Goal: Check status: Check status

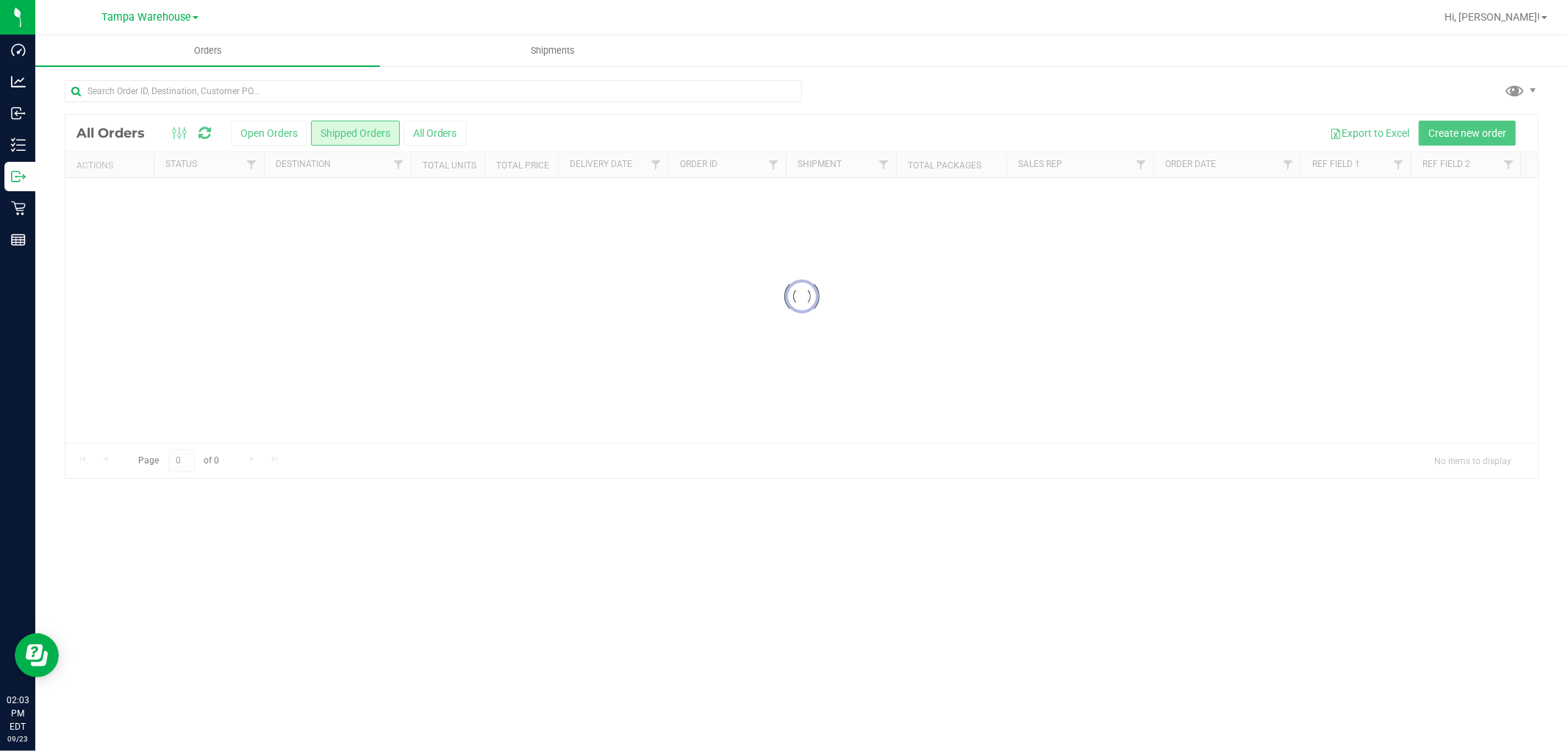
click at [265, 130] on div at bounding box center [802, 296] width 1472 height 363
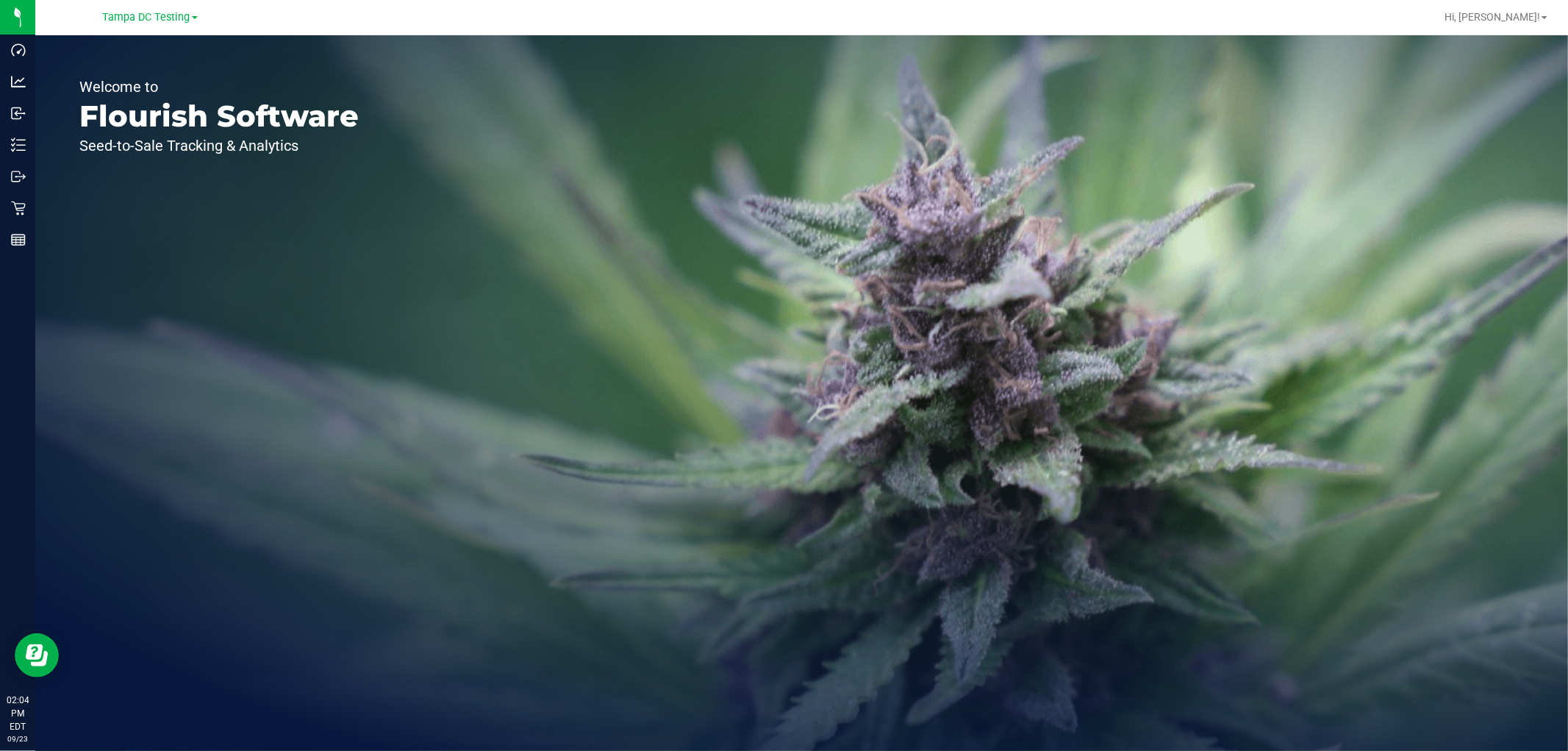
click at [142, 6] on div "Tampa DC Testing" at bounding box center [149, 17] width 215 height 22
click at [142, 15] on span "Tampa DC Testing" at bounding box center [146, 17] width 87 height 13
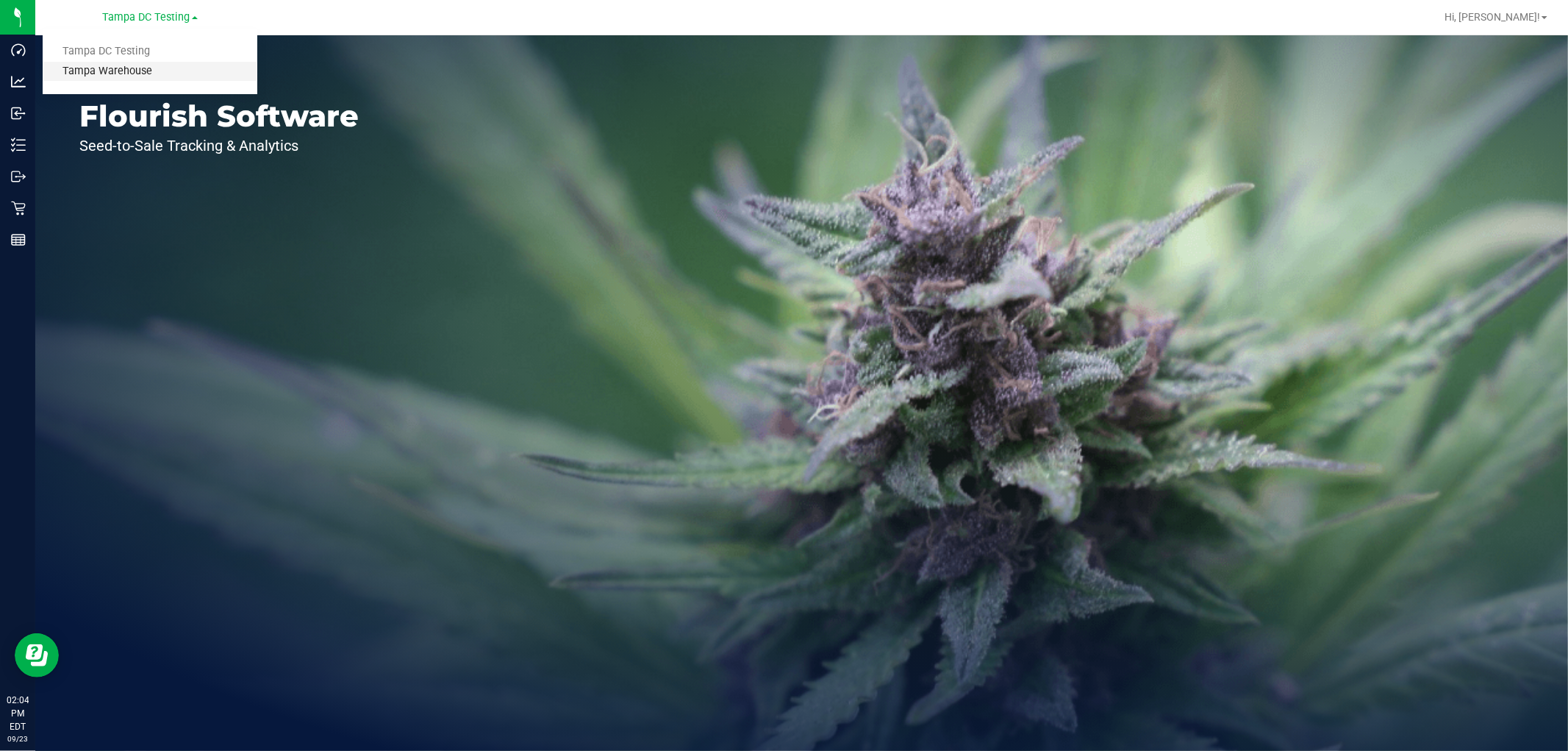
click at [141, 69] on link "Tampa Warehouse" at bounding box center [149, 72] width 215 height 20
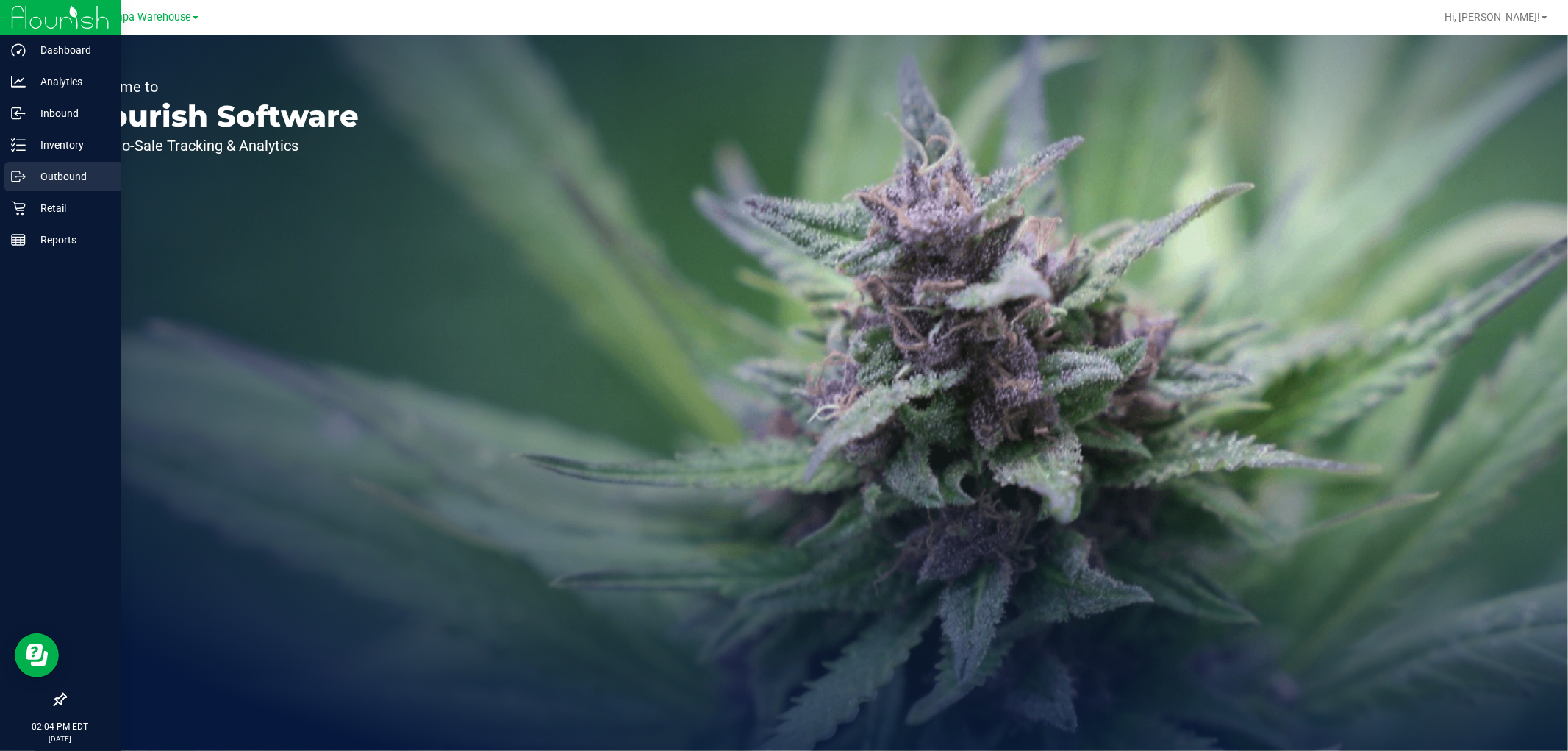
click at [58, 174] on p "Outbound" at bounding box center [70, 176] width 88 height 17
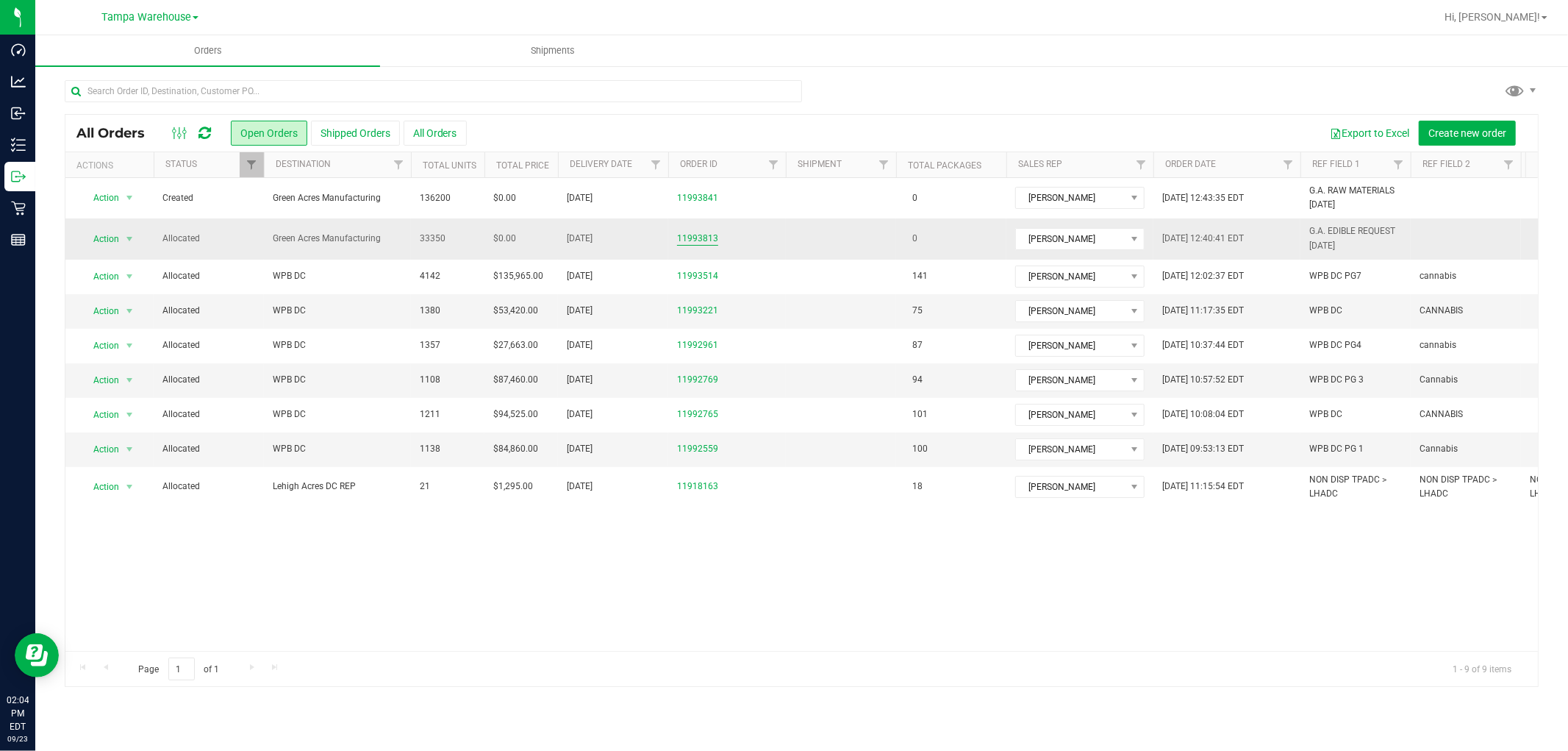
click at [708, 236] on link "11993813" at bounding box center [697, 239] width 41 height 14
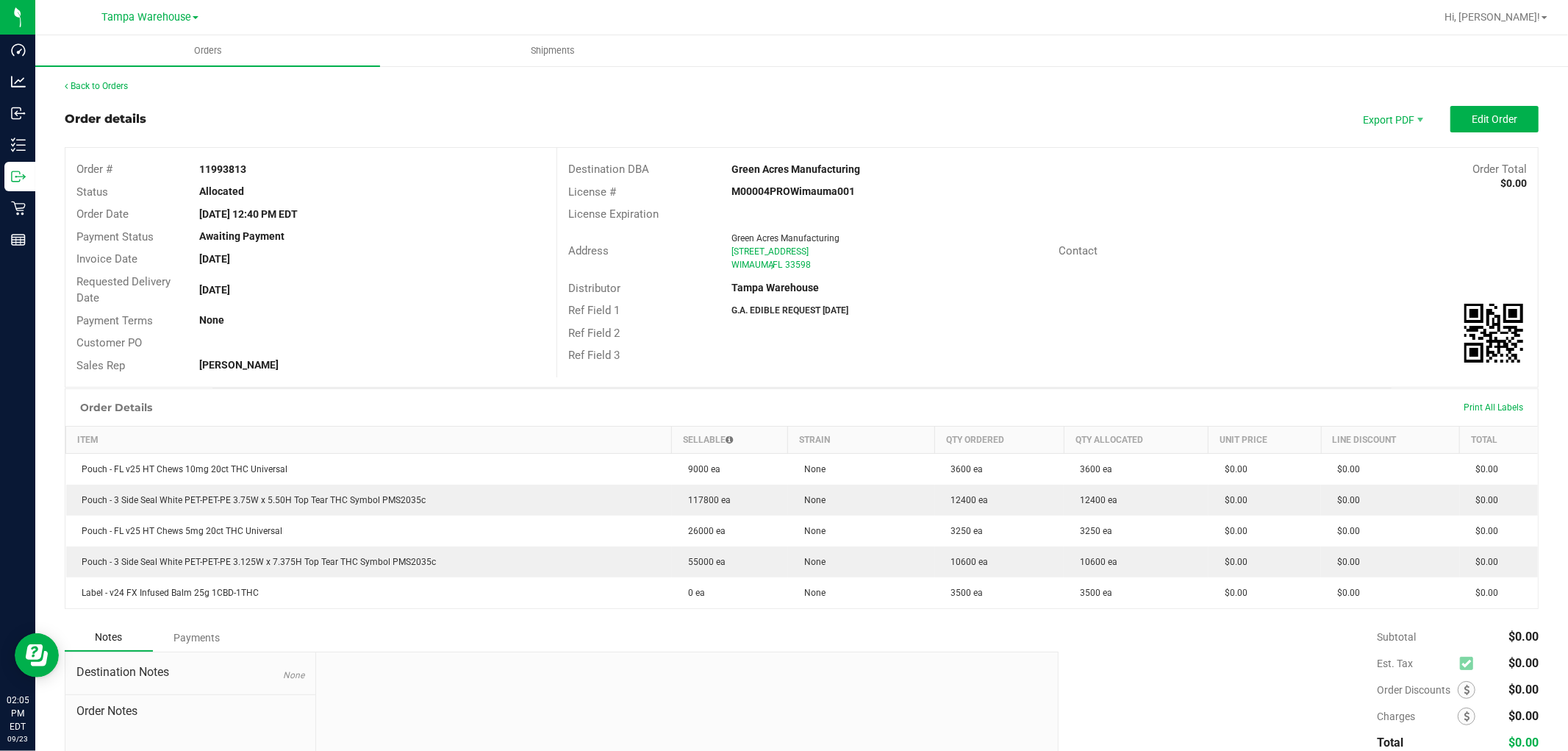
click at [96, 79] on div "Back to Orders" at bounding box center [802, 85] width 1474 height 13
click at [96, 88] on link "Back to Orders" at bounding box center [96, 86] width 63 height 10
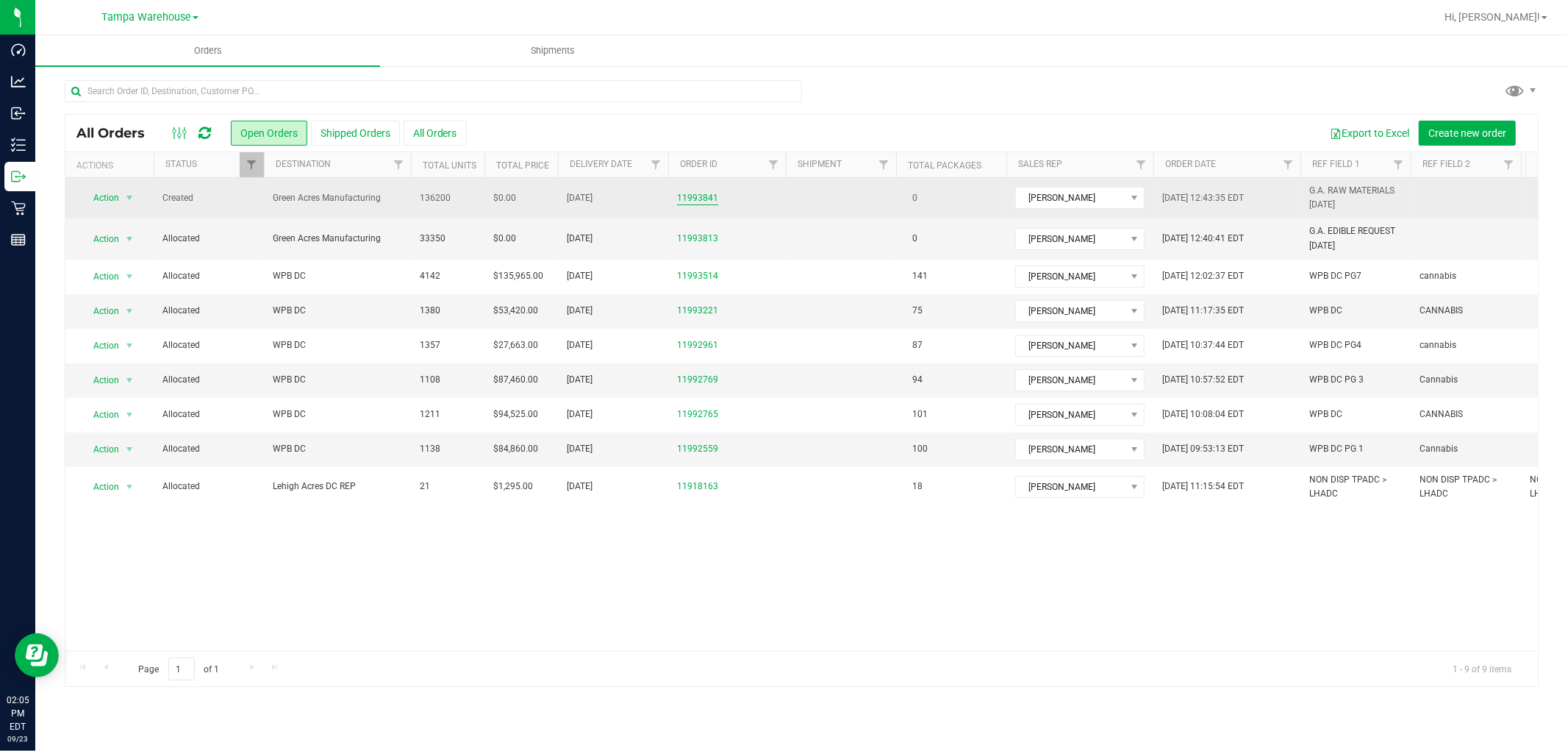
click at [692, 192] on link "11993841" at bounding box center [697, 198] width 41 height 14
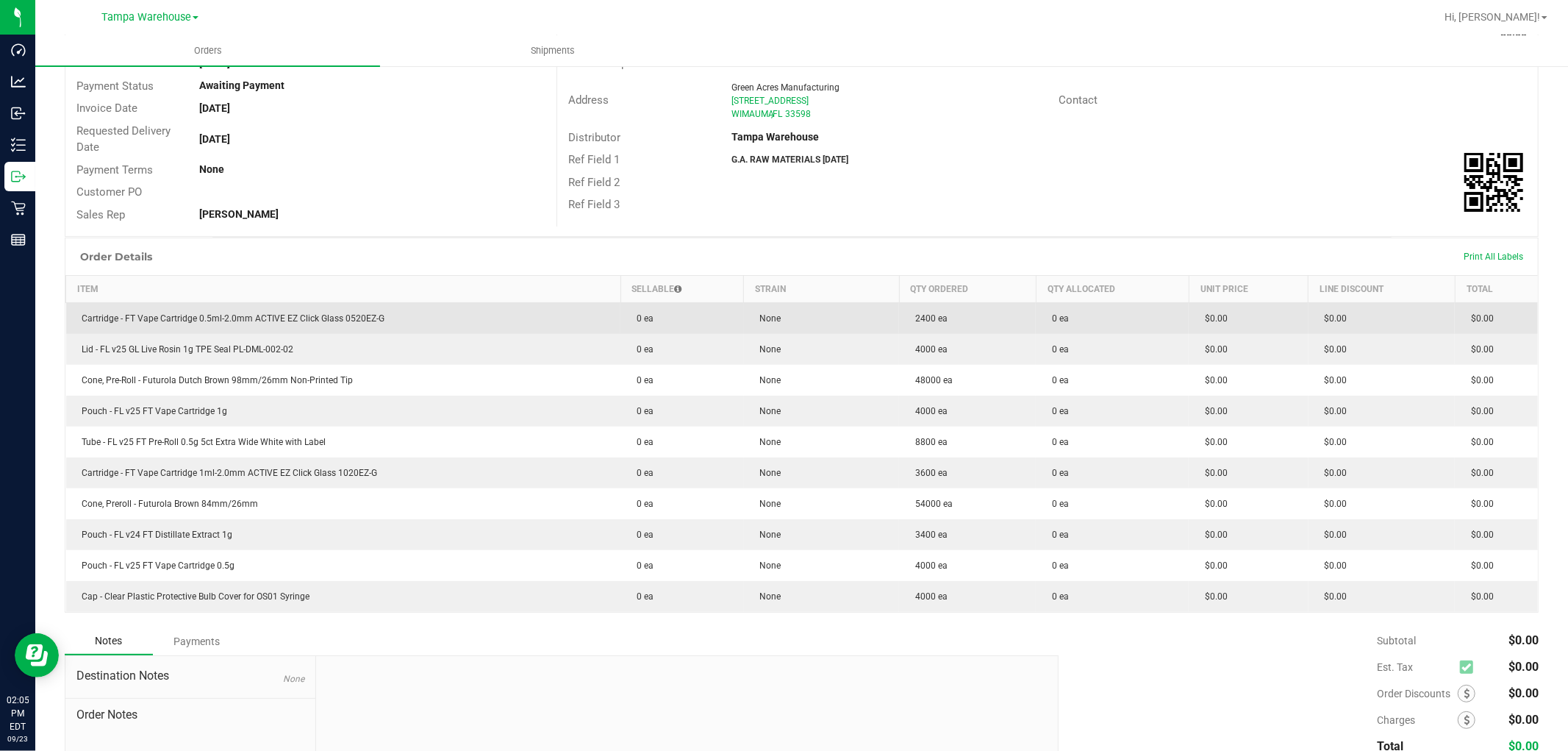
scroll to position [163, 0]
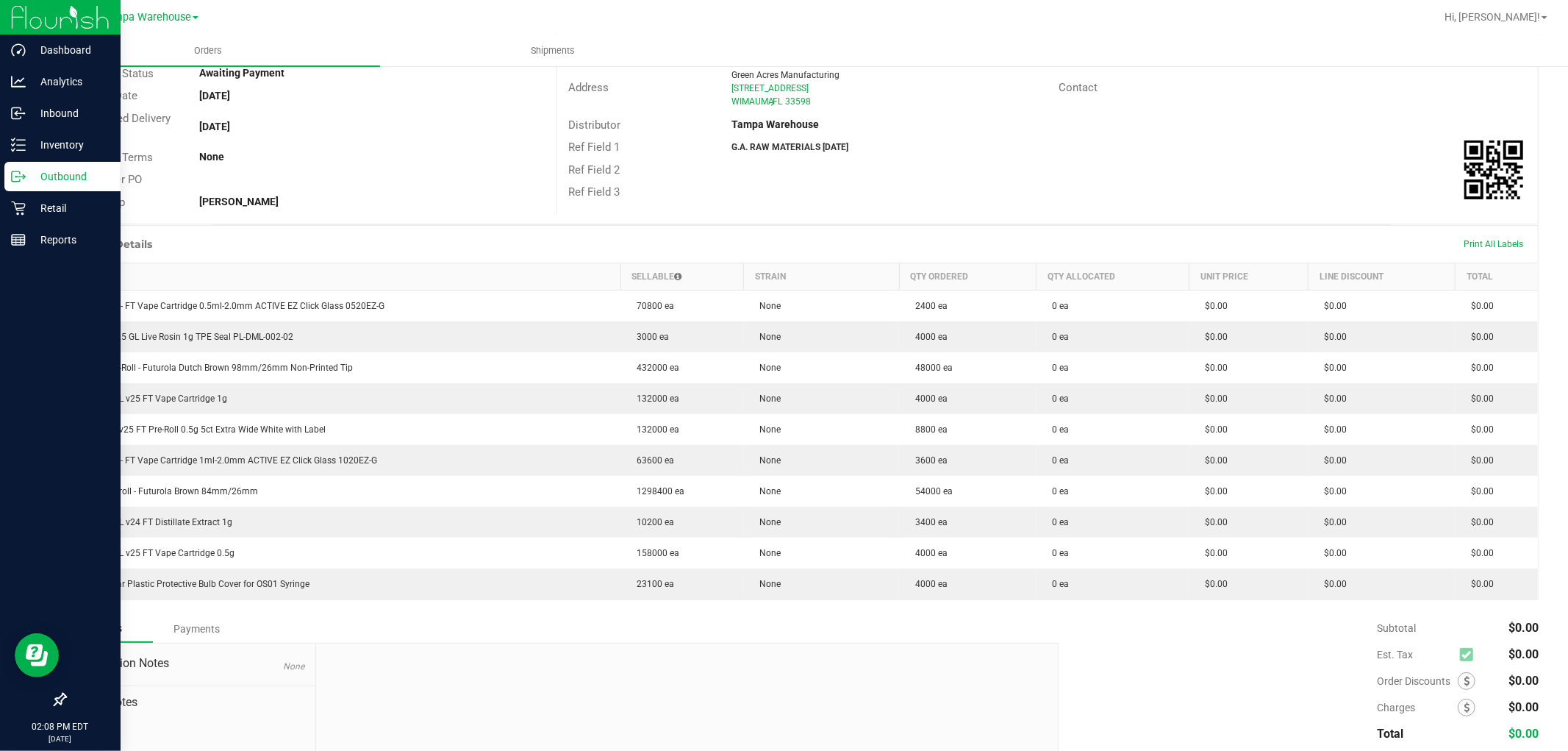
click at [37, 177] on p "Outbound" at bounding box center [70, 176] width 88 height 17
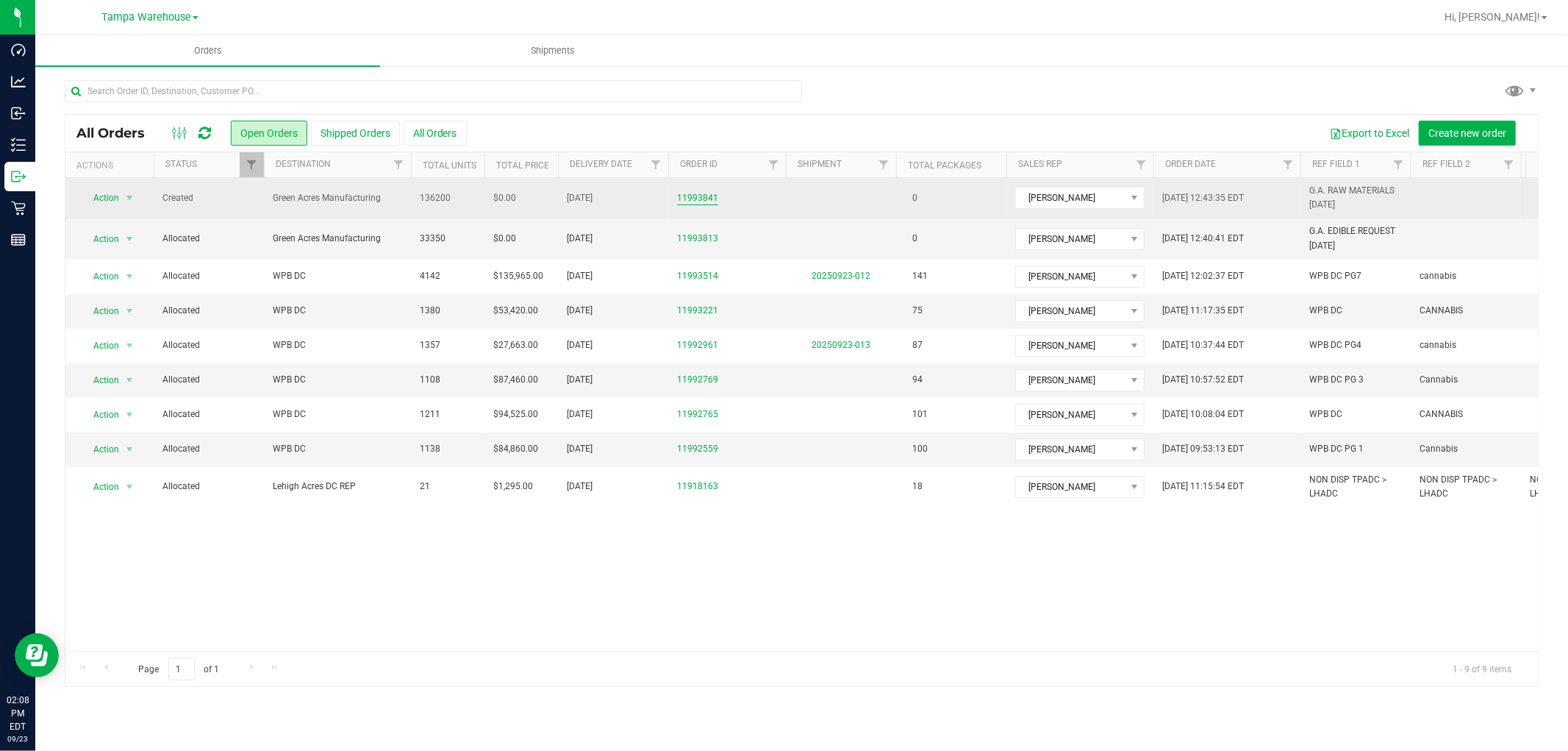
click at [703, 202] on link "11993841" at bounding box center [697, 198] width 41 height 14
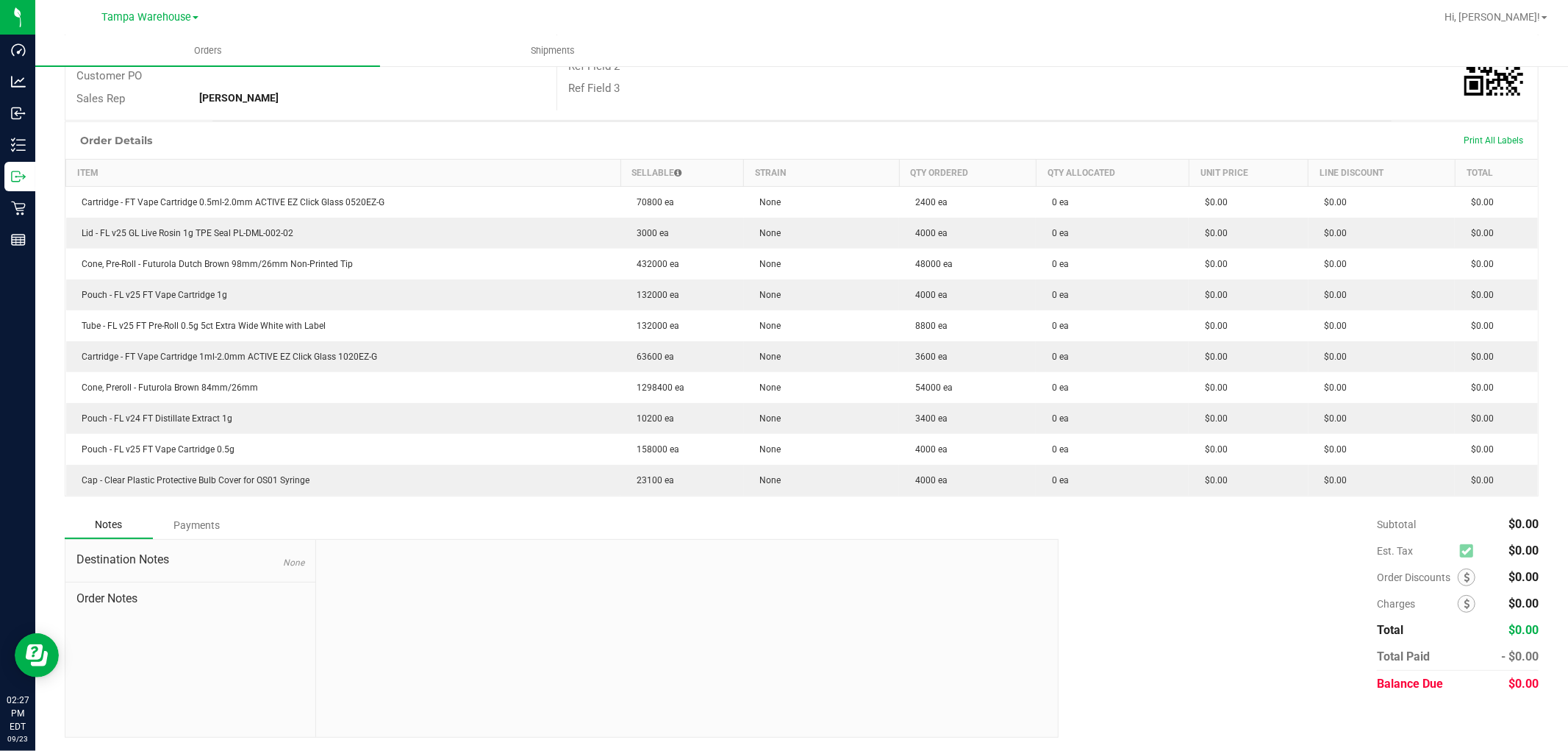
scroll to position [267, 0]
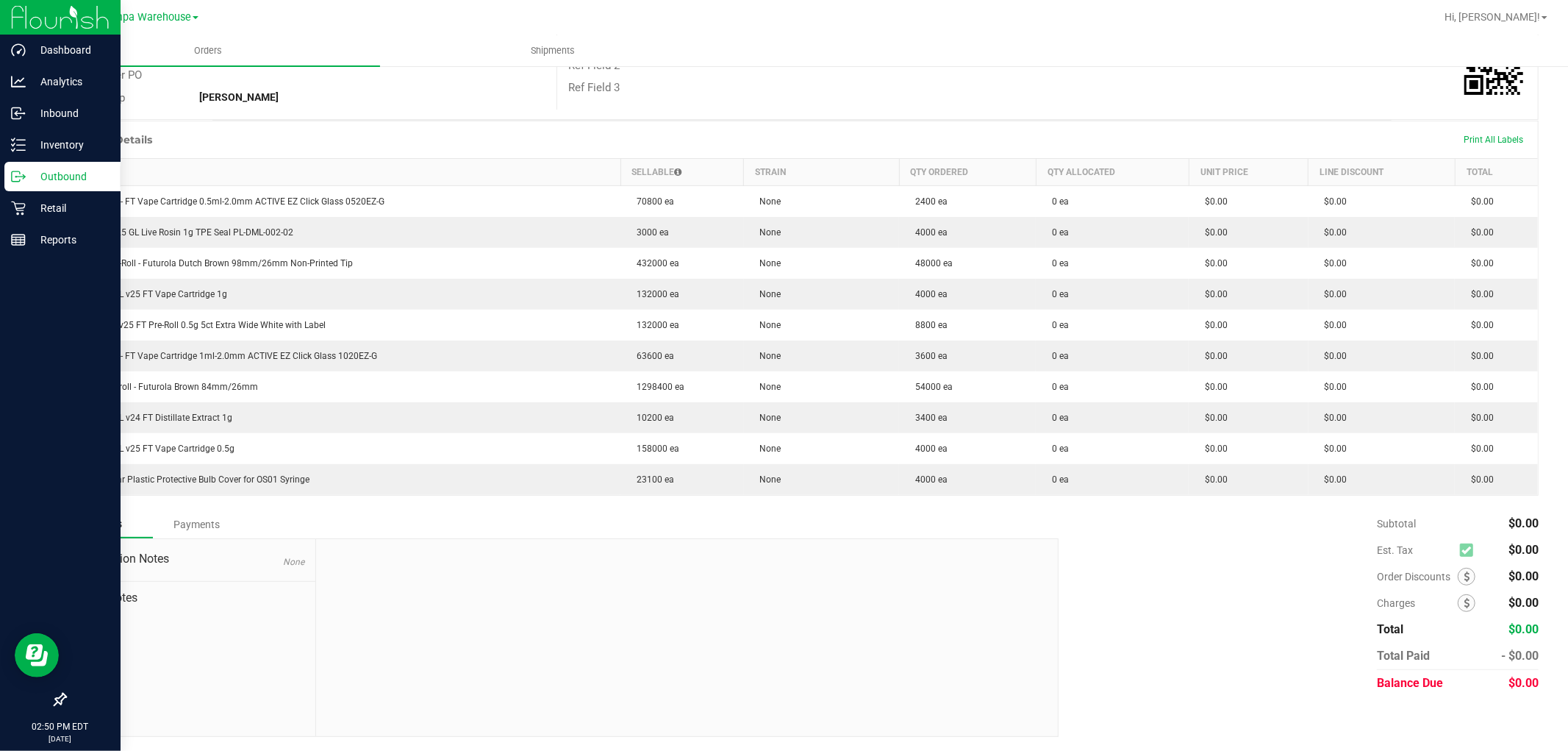
click at [59, 173] on p "Outbound" at bounding box center [70, 176] width 88 height 17
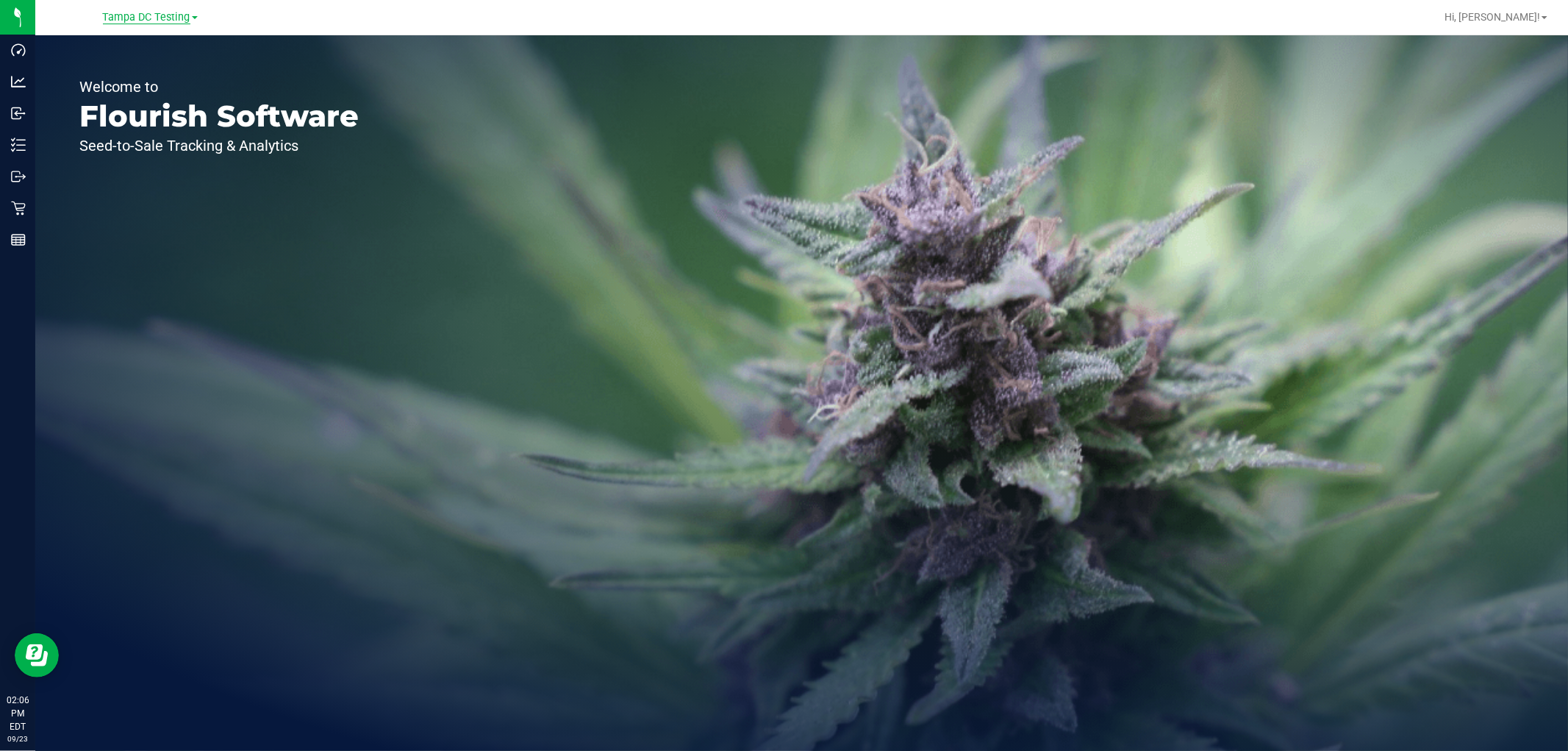
click at [164, 16] on span "Tampa DC Testing" at bounding box center [146, 17] width 87 height 13
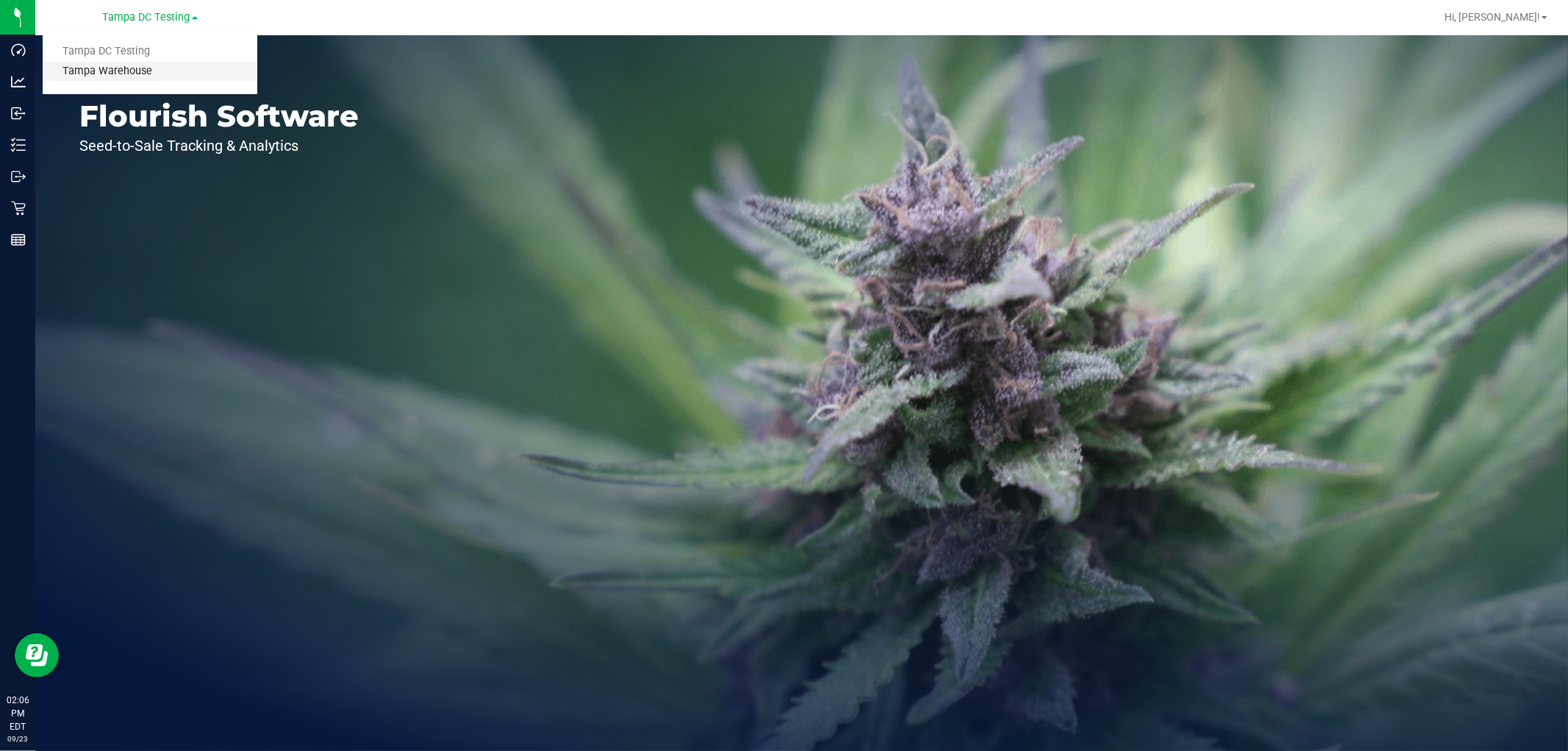
click at [133, 72] on link "Tampa Warehouse" at bounding box center [149, 72] width 215 height 20
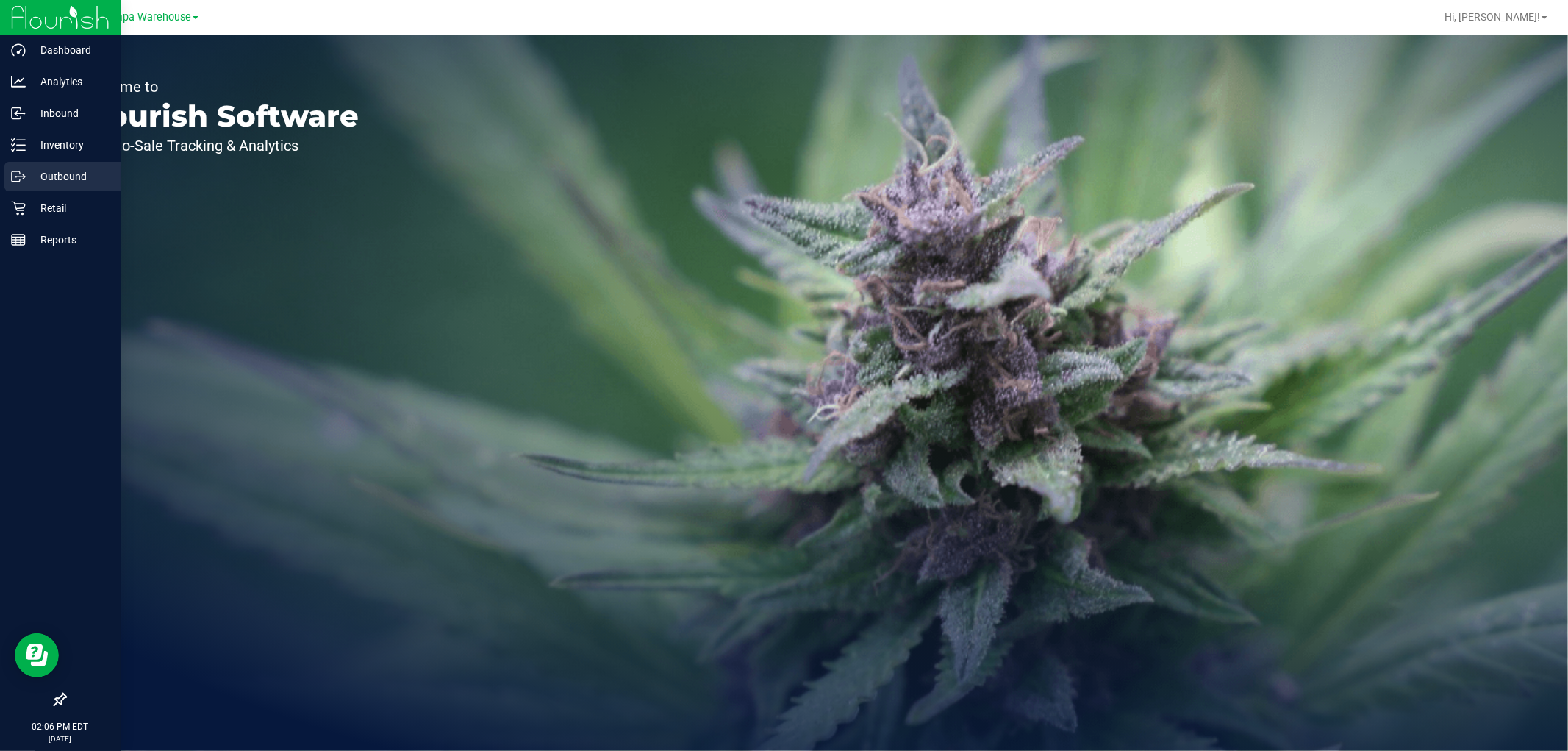
click at [72, 181] on p "Outbound" at bounding box center [70, 176] width 88 height 17
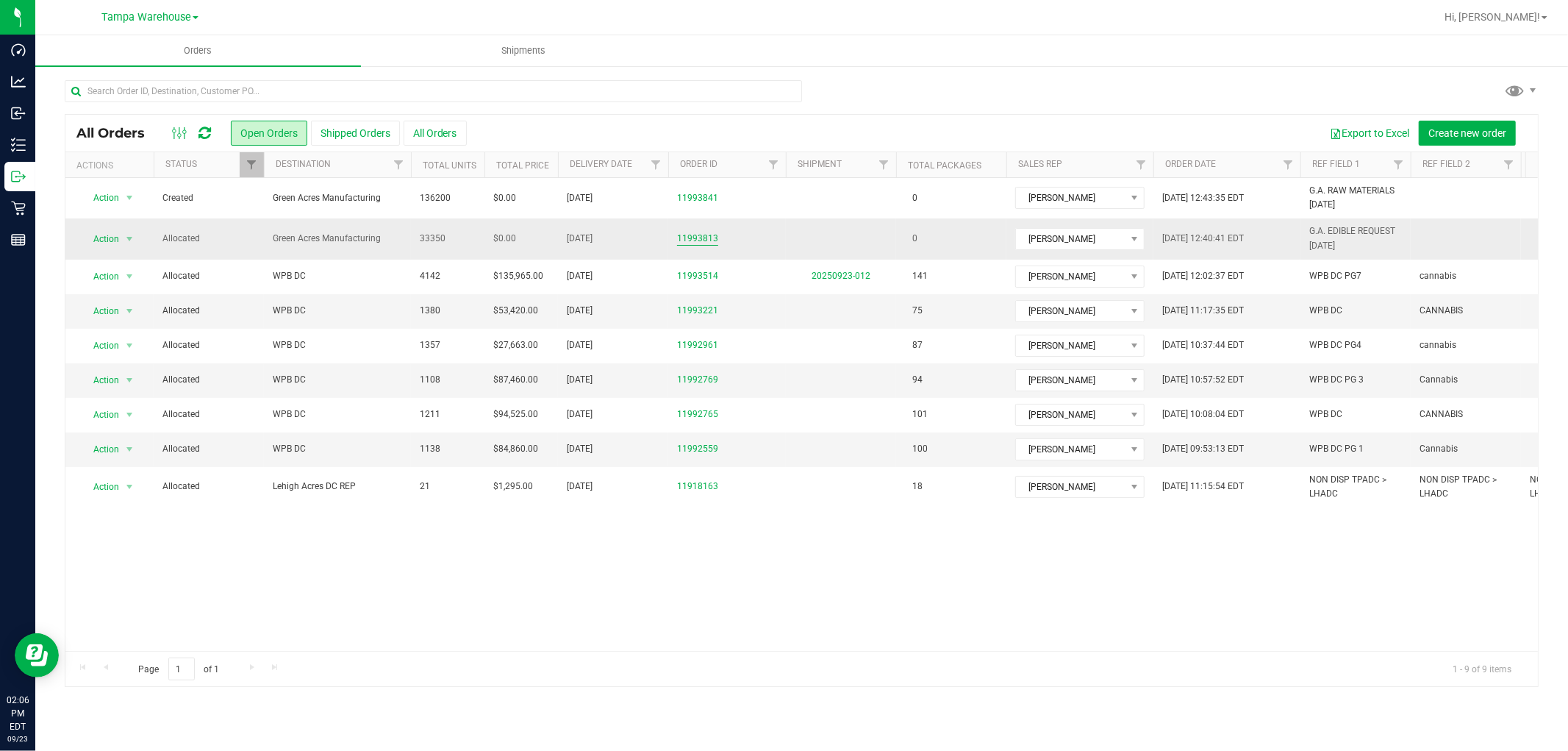
click at [696, 241] on link "11993813" at bounding box center [697, 239] width 41 height 14
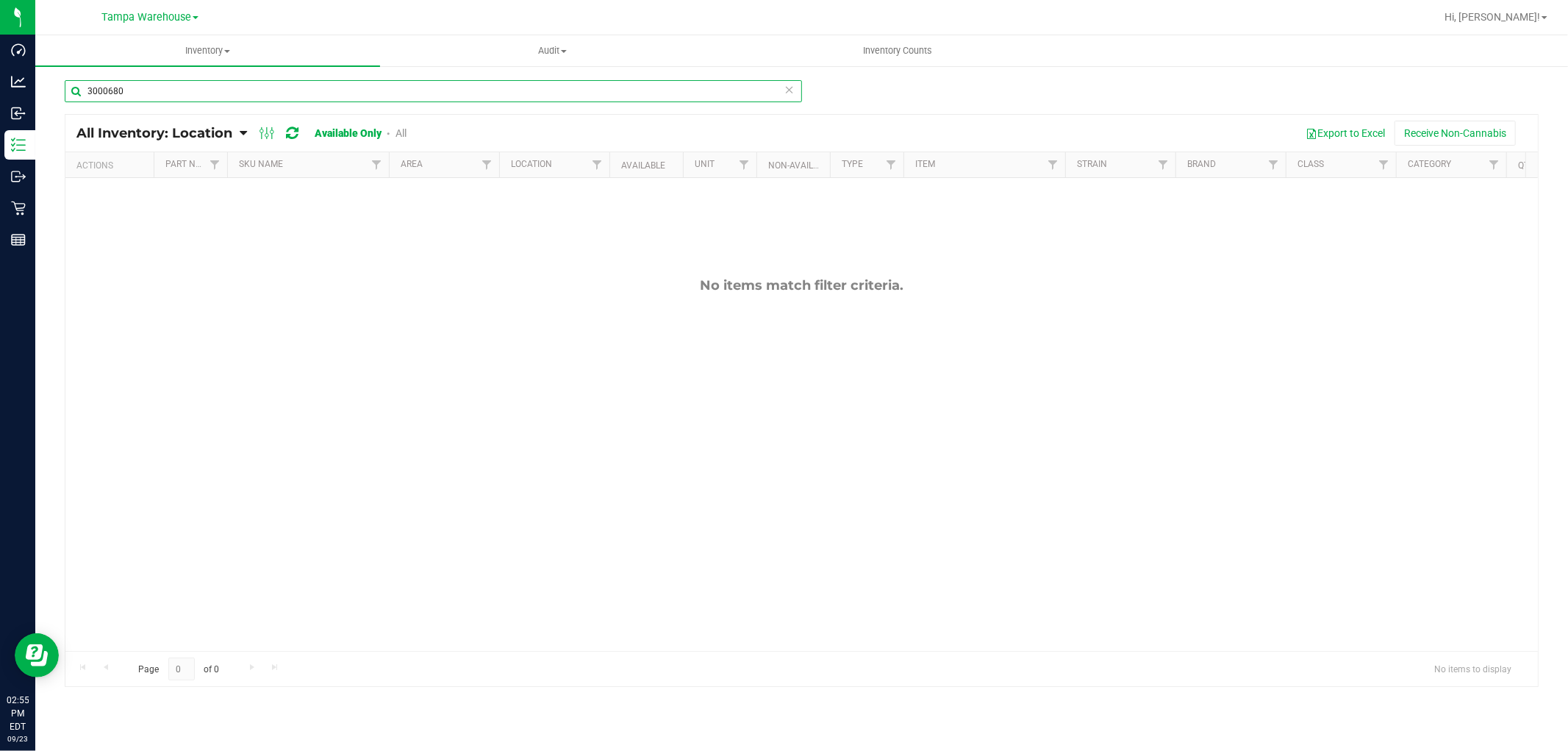
click at [165, 92] on input "3000680" at bounding box center [433, 91] width 737 height 22
type input "3"
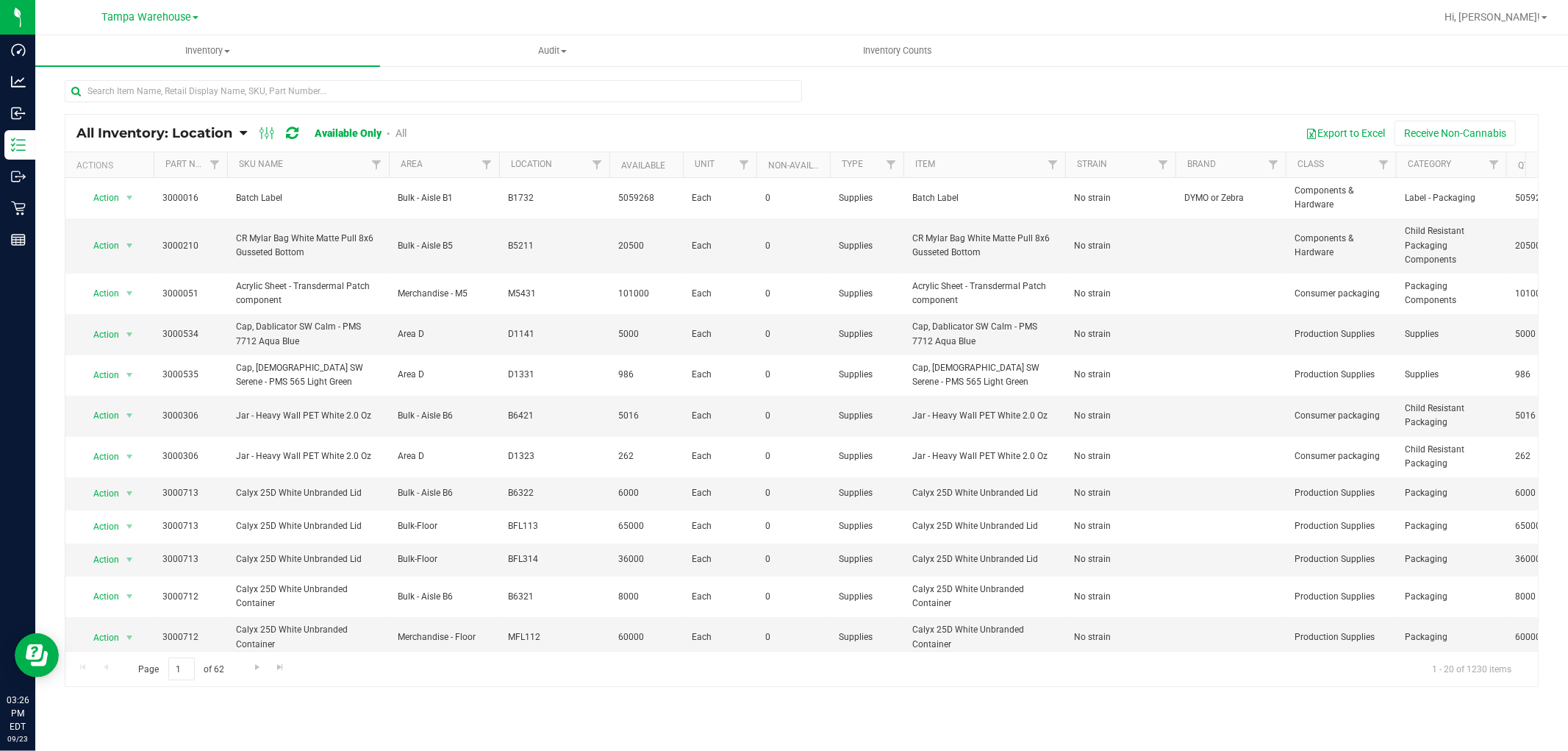
click at [217, 91] on input "text" at bounding box center [433, 91] width 737 height 22
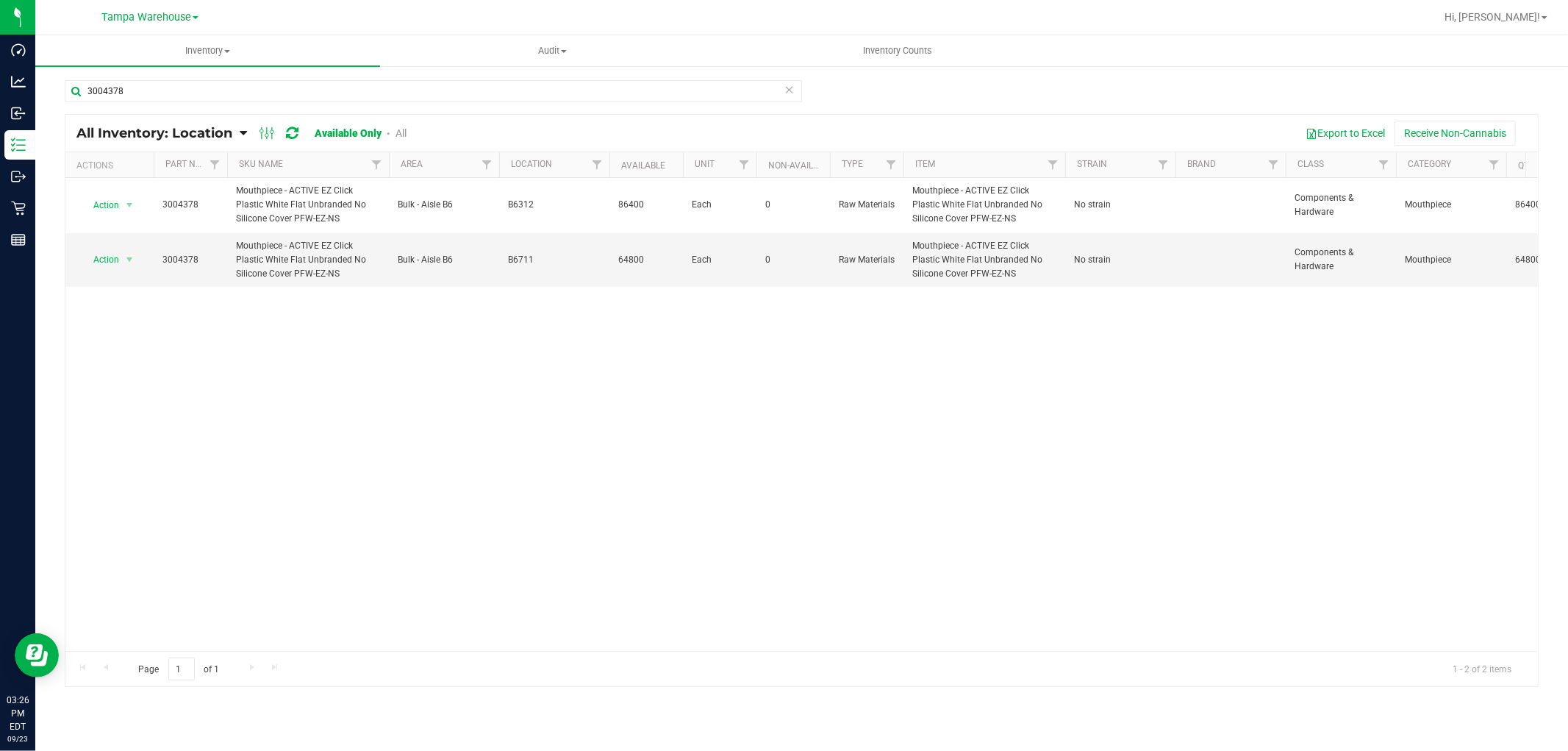
type input "3004378"
drag, startPoint x: 339, startPoint y: 277, endPoint x: 159, endPoint y: 255, distance: 181.3
click at [159, 255] on tr "Action Action Adjust qty Edit lot numbers Global inventory Locate inventory Pri…" at bounding box center [1009, 260] width 1889 height 54
copy tr "3004378 Mouthpiece - ACTIVE EZ Click Plastic White Flat Unbranded No Silicone C…"
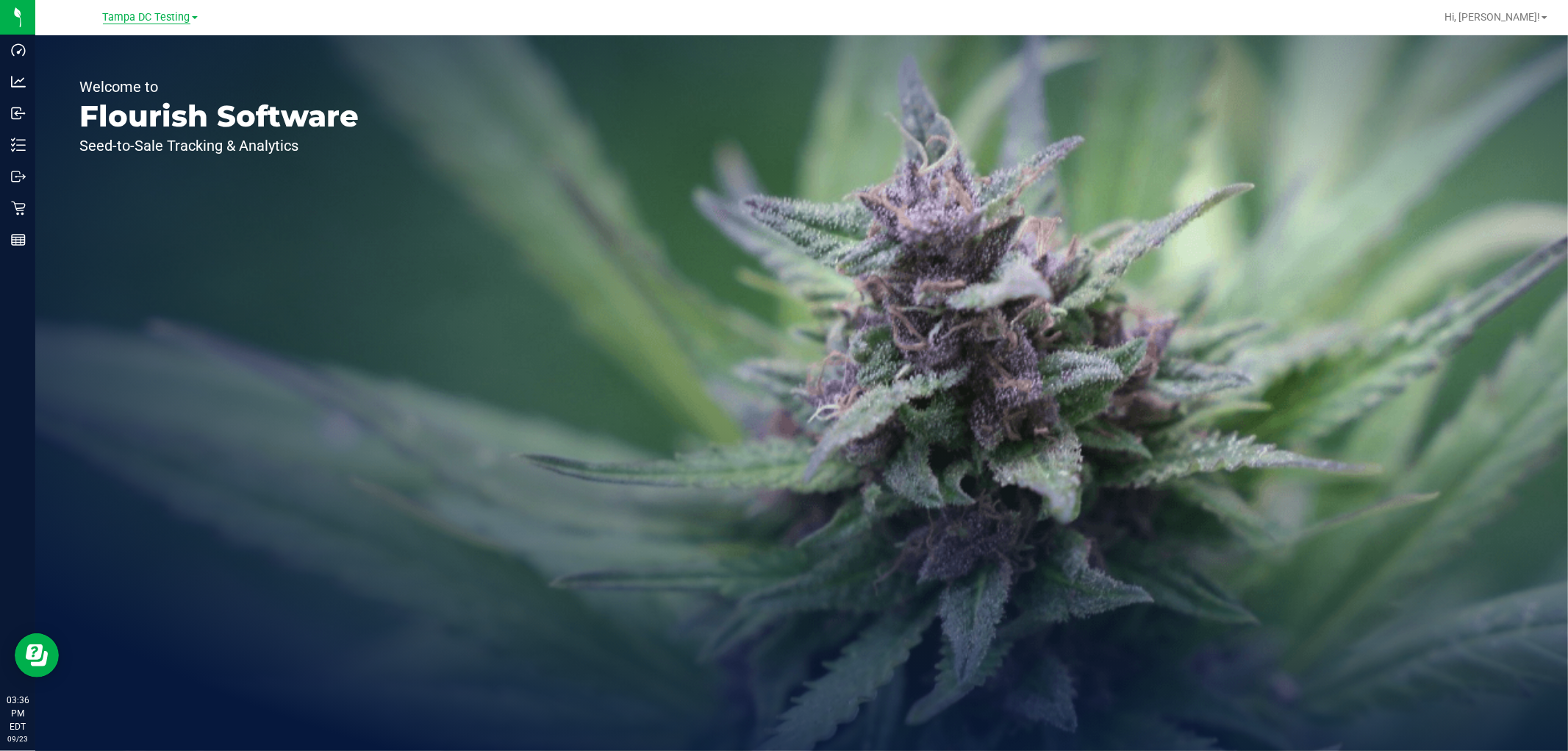
click at [136, 15] on span "Tampa DC Testing" at bounding box center [146, 17] width 87 height 13
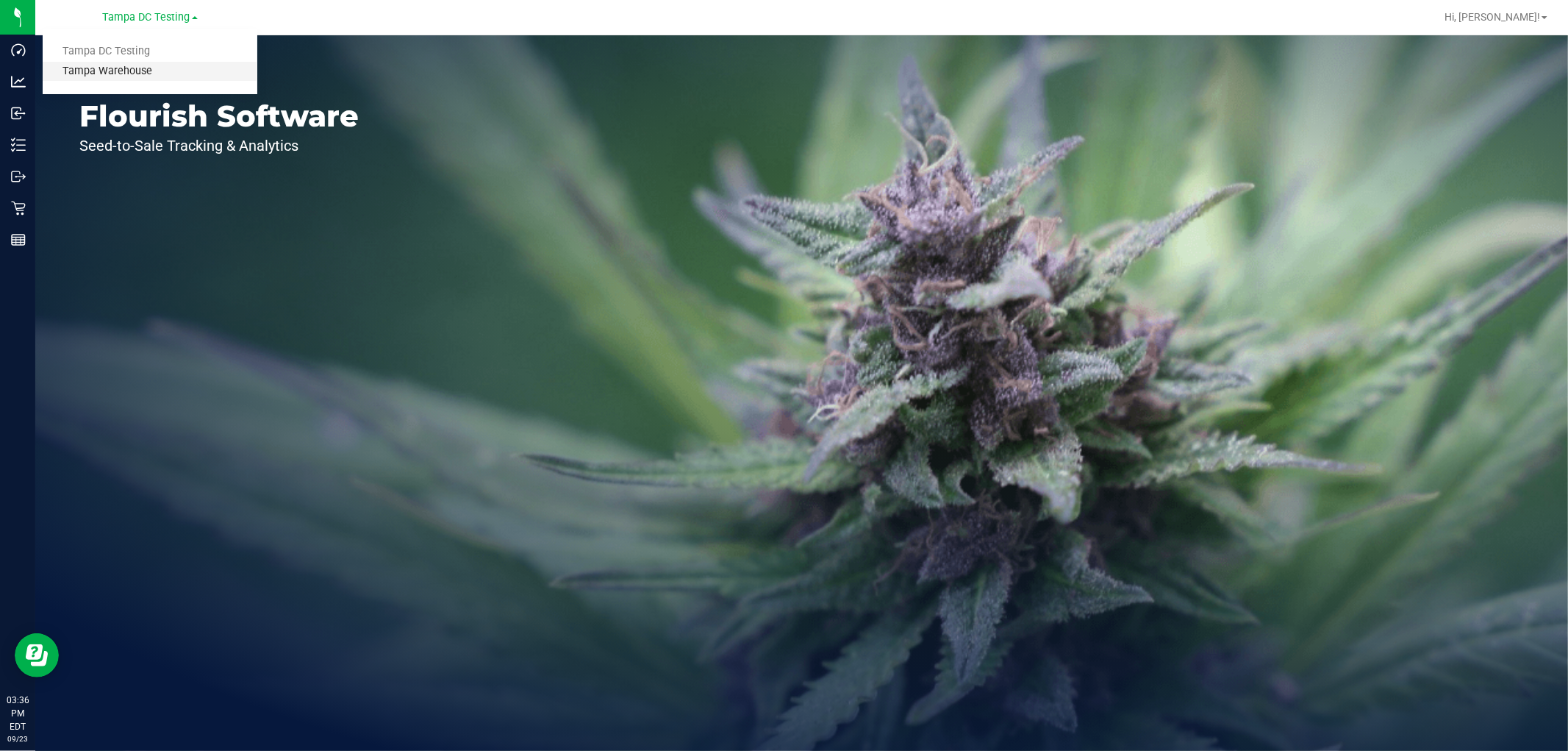
click at [129, 67] on link "Tampa Warehouse" at bounding box center [149, 72] width 215 height 20
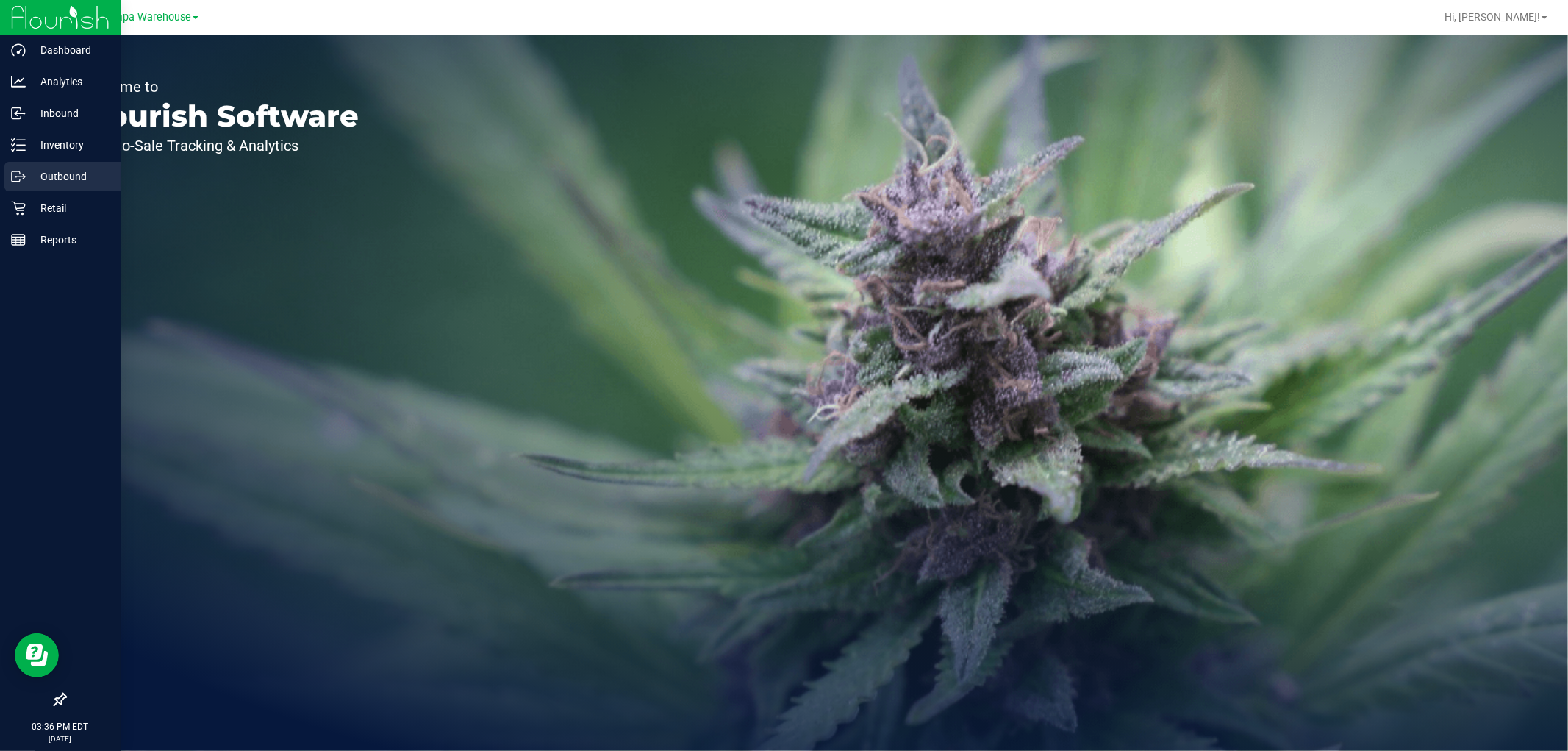
drag, startPoint x: 30, startPoint y: 177, endPoint x: 46, endPoint y: 177, distance: 16.0
click at [32, 177] on p "Outbound" at bounding box center [70, 176] width 88 height 17
